Goal: Information Seeking & Learning: Learn about a topic

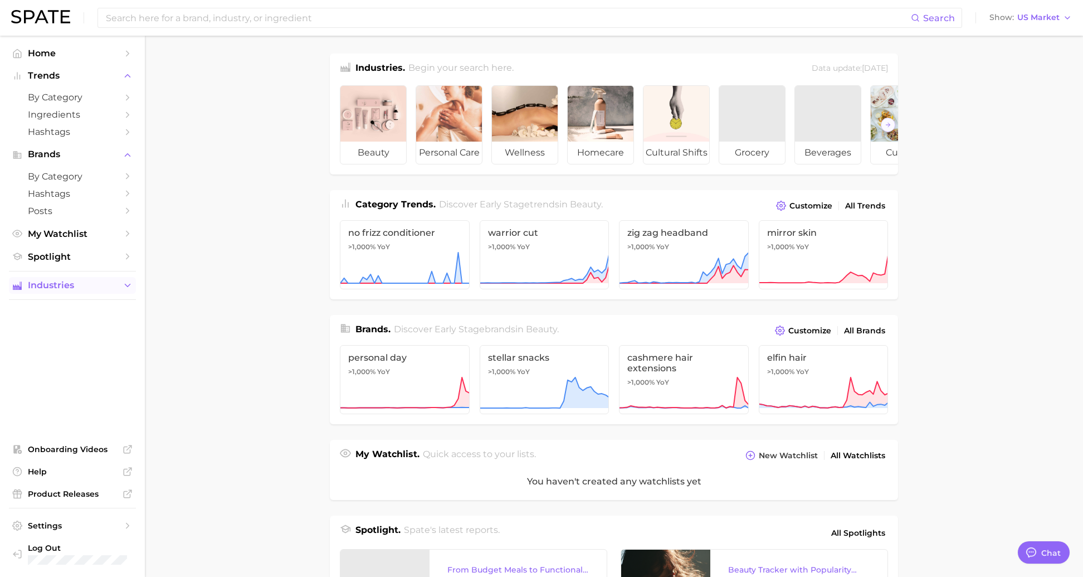
click at [95, 285] on span "Industries" at bounding box center [72, 285] width 89 height 10
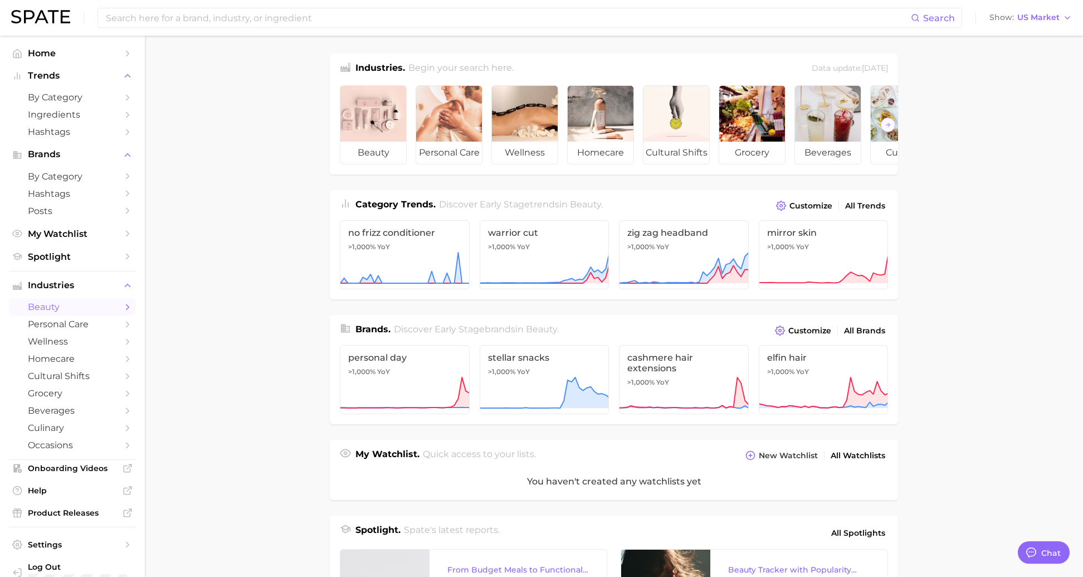
click at [88, 304] on span "beauty" at bounding box center [72, 306] width 89 height 11
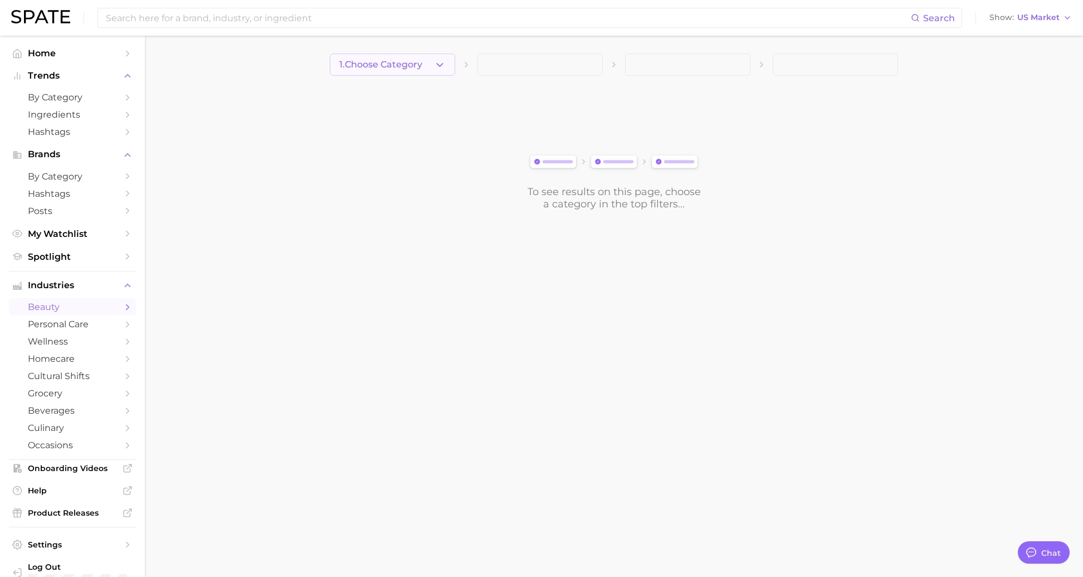
click at [420, 68] on span "1. Choose Category" at bounding box center [380, 65] width 83 height 10
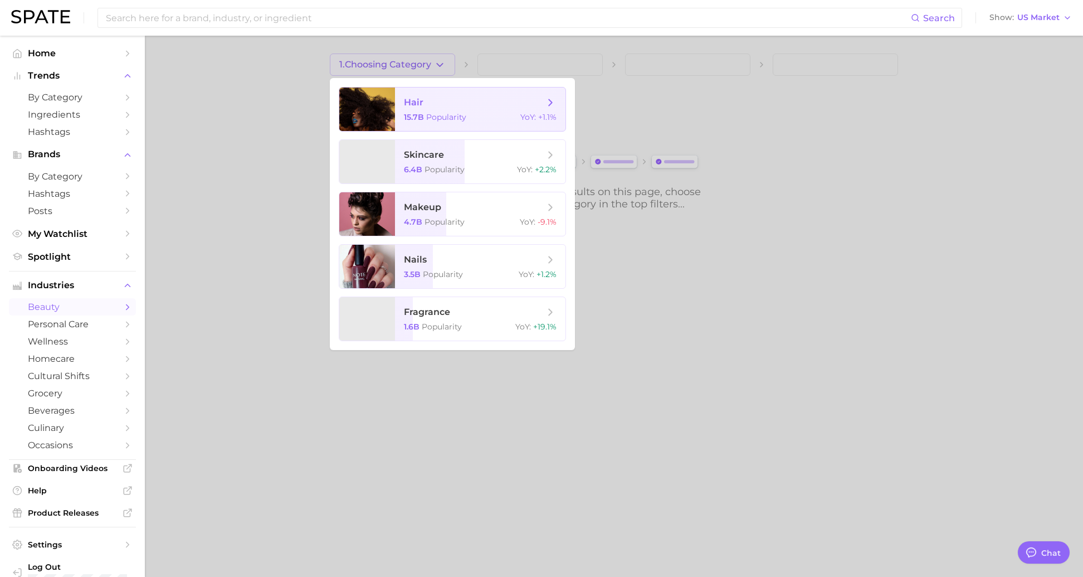
click at [424, 98] on span "hair" at bounding box center [474, 102] width 140 height 12
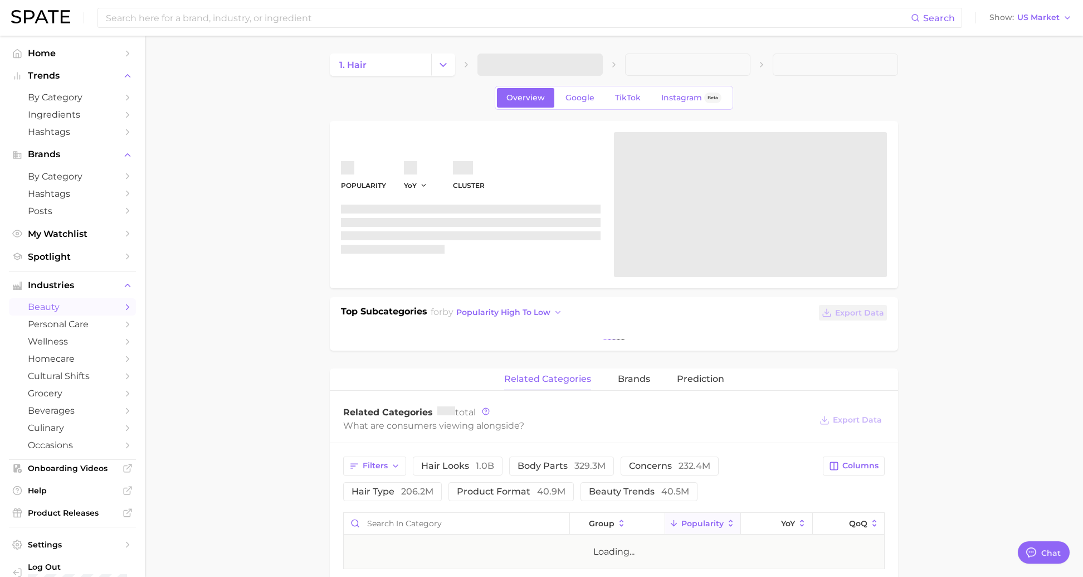
type textarea "x"
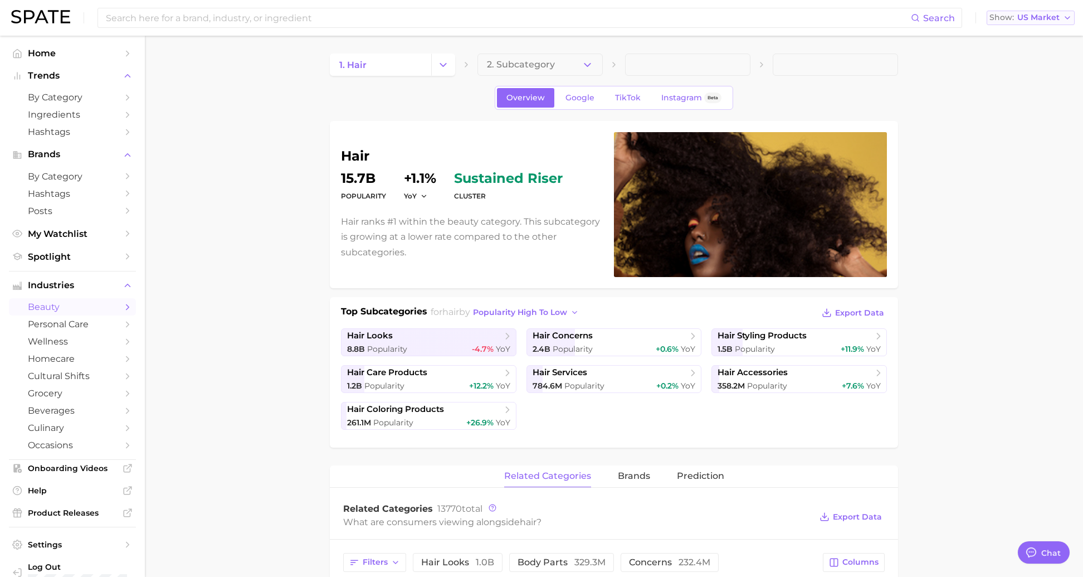
click at [1048, 21] on span "US Market" at bounding box center [1038, 17] width 42 height 6
click at [1035, 94] on span "South Korea" at bounding box center [1035, 95] width 86 height 9
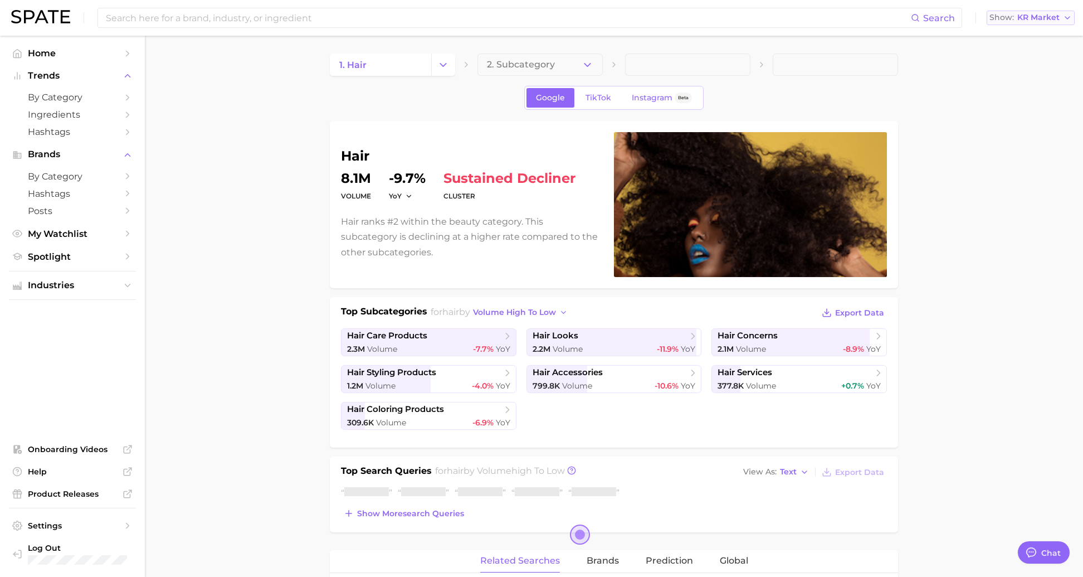
click at [1041, 12] on button "Show KR Market" at bounding box center [1031, 18] width 88 height 14
